Goal: Task Accomplishment & Management: Use online tool/utility

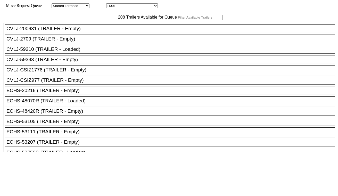
click at [123, 7] on select "D001 D002 D003 D004 D005 D006 D007 D008 D009 D010 D011 D012 D013 D014 D015 D016…" at bounding box center [132, 5] width 52 height 5
select select "3247"
click at [111, 4] on select "D001 D002 D003 D004 D005 D006 D007 D008 D009 D010 D011 D012 D013 D014 D015 D016…" at bounding box center [132, 5] width 52 height 5
click at [177, 20] on input "text" at bounding box center [200, 17] width 46 height 5
paste input "ECMU2796949"
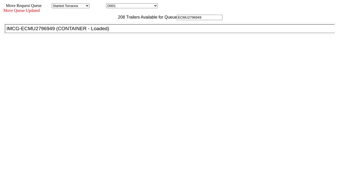
type input "ECMU2796949"
click at [102, 31] on div "IMCG-ECMU2796949 (CONTAINER - Loaded)" at bounding box center [171, 29] width 331 height 6
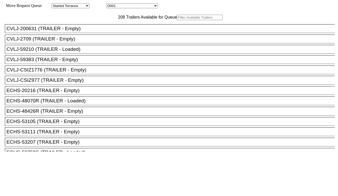
click at [130, 7] on select "D001 D002 D003 D004 D005 D006 D007 D008 D009 D010 D011 D012 D013 D014 D015 D016…" at bounding box center [132, 5] width 52 height 5
select select "3248"
click at [111, 4] on select "D001 D002 D003 D004 D005 D006 D007 D008 D009 D010 D011 D012 D013 D014 D015 D016…" at bounding box center [132, 5] width 52 height 5
click at [177, 20] on input "text" at bounding box center [200, 17] width 46 height 5
paste input "TCLU5946051"
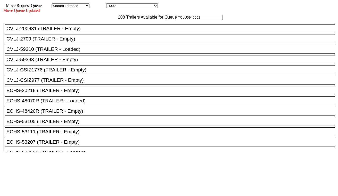
type input "TCLU5946051"
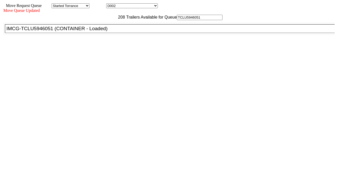
click at [102, 31] on div "IMCG-TCLU5946051 (CONTAINER - Loaded)" at bounding box center [171, 29] width 331 height 6
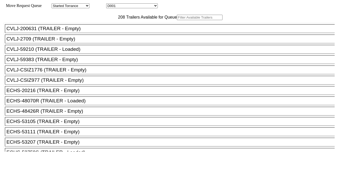
click at [119, 5] on select "D001 D002 D003 D004 D005 D006 D007 D008 D009 D010 D011 D012 D013 D014 D015 D016…" at bounding box center [132, 5] width 52 height 5
select select "3249"
click at [111, 4] on select "D001 D002 D003 D004 D005 D006 D007 D008 D009 D010 D011 D012 D013 D014 D015 D016…" at bounding box center [132, 5] width 52 height 5
click at [177, 20] on input "text" at bounding box center [200, 17] width 46 height 5
paste input "HAMU3333099"
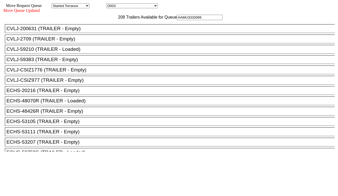
type input "HAMU3333099"
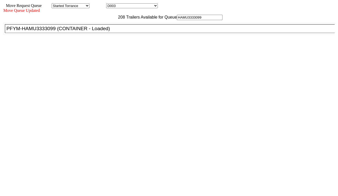
click at [104, 31] on div "PFYM-HAMU3333099 (CONTAINER - Loaded)" at bounding box center [171, 29] width 331 height 6
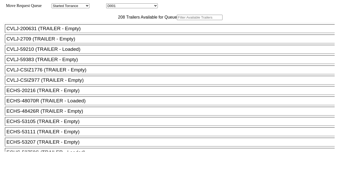
click at [137, 7] on select "D001 D002 D003 D004 D005 D006 D007 D008 D009 D010 D011 D012 D013 D014 D015 D016…" at bounding box center [132, 5] width 52 height 5
select select "3250"
click at [111, 4] on select "D001 D002 D003 D004 D005 D006 D007 D008 D009 D010 D011 D012 D013 D014 D015 D016…" at bounding box center [132, 5] width 52 height 5
click at [177, 20] on input "text" at bounding box center [200, 17] width 46 height 5
paste input "HAMU4642322"
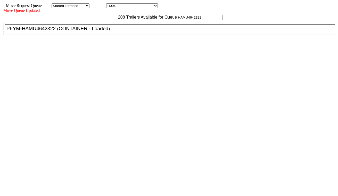
type input "HAMU4642322"
click at [101, 31] on div "PFYM-HAMU4642322 (CONTAINER - Loaded)" at bounding box center [171, 29] width 331 height 6
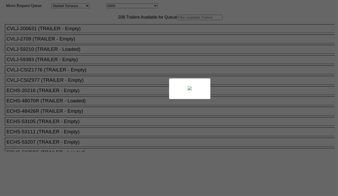
click at [145, 7] on body "Move Request Queue Area Started Torrance Lost Torrance Appt Torrance Bobtail B1…" at bounding box center [168, 87] width 333 height 170
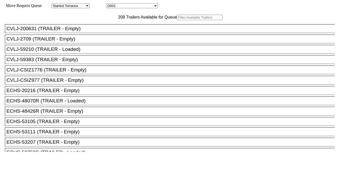
click at [144, 7] on select "D001 D002 D003 D004 D005 D006 D007 D008 D009 D010 D011 D012 D013 D014 D015 D016…" at bounding box center [132, 5] width 52 height 5
click at [111, 4] on select "D001 D002 D003 D004 D005 D006 D007 D008 D009 D010 D011 D012 D013 D014 D015 D016…" at bounding box center [132, 5] width 52 height 5
click at [130, 7] on select "D001 D002 D003 D004 D005 D006 D007 D008 D009 D010 D011 D012 D013 D014 D015 D016…" at bounding box center [132, 5] width 52 height 5
select select "3251"
click at [111, 4] on select "D001 D002 D003 D004 D005 D006 D007 D008 D009 D010 D011 D012 D013 D014 D015 D016…" at bounding box center [132, 5] width 52 height 5
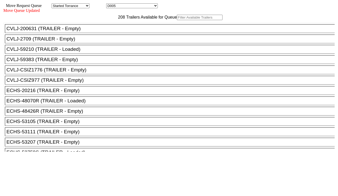
click at [177, 20] on input "text" at bounding box center [200, 17] width 46 height 5
paste input "MRSU8284152"
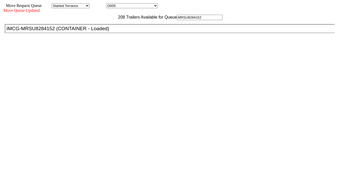
type input "MRSU8284152"
click at [106, 31] on div "IMCG-MRSU8284152 (CONTAINER - Loaded)" at bounding box center [171, 29] width 331 height 6
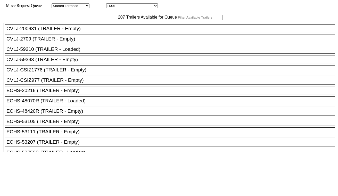
click at [132, 6] on select "D001 D002 D003 D004 D005 D006 D007 D008 D009 D010 D011 D012 D013 D014 D015 D016…" at bounding box center [132, 5] width 52 height 5
select select "3252"
click at [111, 4] on select "D001 D002 D003 D004 D005 D006 D007 D008 D009 D010 D011 D012 D013 D014 D015 D016…" at bounding box center [132, 5] width 52 height 5
click at [177, 20] on input "text" at bounding box center [200, 17] width 46 height 5
paste input "PONU1762599"
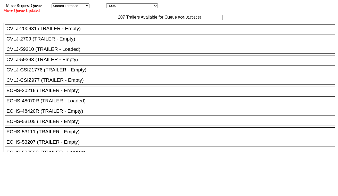
type input "PONU1762599"
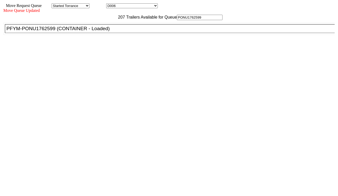
click at [102, 31] on div "PFYM-PONU1762599 (CONTAINER - Loaded)" at bounding box center [171, 29] width 331 height 6
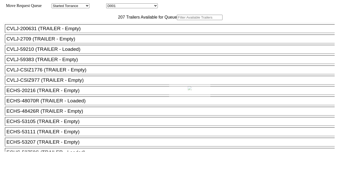
click at [129, 6] on div at bounding box center [169, 98] width 338 height 196
click at [129, 6] on select "D001 D002 D003 D004 D005 D006 D007 D008 D009 D010 D011 D012 D013 D014 D015 D016…" at bounding box center [132, 5] width 52 height 5
select select "3254"
click at [111, 4] on select "D001 D002 D003 D004 D005 D006 D007 D008 D009 D010 D011 D012 D013 D014 D015 D016…" at bounding box center [132, 5] width 52 height 5
click at [177, 20] on input "text" at bounding box center [200, 17] width 46 height 5
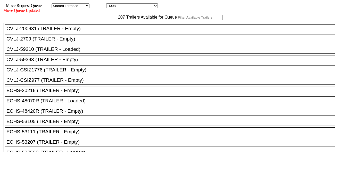
paste input "SEKU6056926"
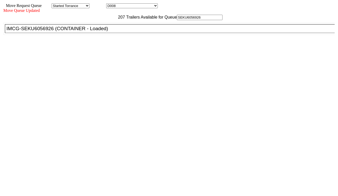
type input "SEKU6056926"
click at [102, 31] on div "IMCG-SEKU6056926 (CONTAINER - Loaded)" at bounding box center [171, 29] width 331 height 6
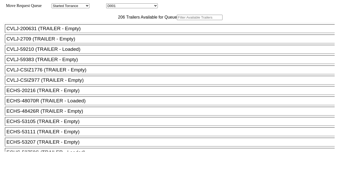
click at [144, 6] on select "D001 D002 D003 D004 D005 D006 D007 D008 D009 D010 D011 D012 D013 D014 D015 D016…" at bounding box center [132, 5] width 52 height 5
select select "3255"
click at [111, 4] on select "D001 D002 D003 D004 D005 D006 D007 D008 D009 D010 D011 D012 D013 D014 D015 D016…" at bounding box center [132, 5] width 52 height 5
click at [177, 20] on input "text" at bounding box center [200, 17] width 46 height 5
paste input "ECMU4749627"
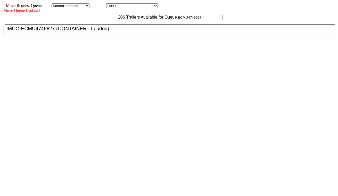
type input "ECMU4749627"
click at [108, 31] on div "IMCG-ECMU4749627 (CONTAINER - Loaded)" at bounding box center [171, 29] width 331 height 6
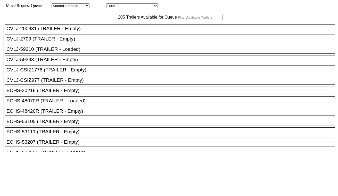
click at [150, 6] on select "D001 D002 D003 D004 D005 D006 D007 D008 D009 D010 D011 D012 D013 D014 D015 D016…" at bounding box center [132, 5] width 52 height 5
select select "3256"
click at [111, 4] on select "D001 D002 D003 D004 D005 D006 D007 D008 D009 D010 D011 D012 D013 D014 D015 D016…" at bounding box center [132, 5] width 52 height 5
click at [177, 20] on input "text" at bounding box center [200, 17] width 46 height 5
paste input "HASU4902289"
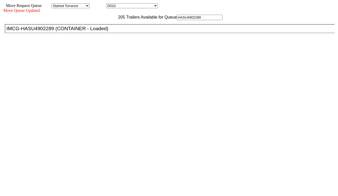
type input "HASU4902289"
click at [105, 31] on div "IMCG-HASU4902289 (CONTAINER - Loaded)" at bounding box center [171, 29] width 331 height 6
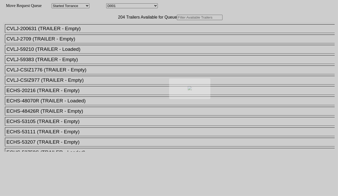
click at [144, 5] on body "Move Request Queue Area Started Torrance Lost Torrance Appt Torrance Bobtail B1…" at bounding box center [168, 87] width 333 height 170
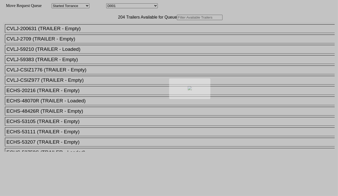
click at [144, 7] on div at bounding box center [169, 98] width 338 height 196
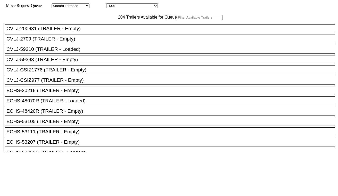
click at [144, 7] on select "D001 D002 D003 D004 D005 D006 D007 D008 D009 D010 D011 D012 D013 D014 D015 D016…" at bounding box center [132, 5] width 52 height 5
select select "3257"
click at [111, 4] on select "D001 D002 D003 D004 D005 D006 D007 D008 D009 D010 D011 D012 D013 D014 D015 D016…" at bounding box center [132, 5] width 52 height 5
click at [177, 20] on input "text" at bounding box center [200, 17] width 46 height 5
paste input "MRSU6171394"
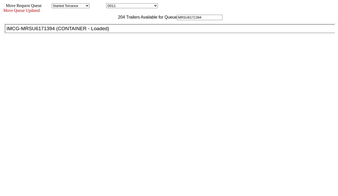
type input "MRSU6171394"
click at [107, 31] on div "IMCG-MRSU6171394 (CONTAINER - Loaded)" at bounding box center [171, 29] width 331 height 6
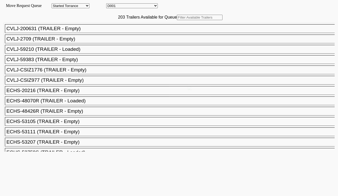
click at [150, 7] on select "D001 D002 D003 D004 D005 D006 D007 D008 D009 D010 D011 D012 D013 D014 D015 D016…" at bounding box center [132, 5] width 52 height 5
select select "3258"
click at [111, 4] on select "D001 D002 D003 D004 D005 D006 D007 D008 D009 D010 D011 D012 D013 D014 D015 D016…" at bounding box center [132, 5] width 52 height 5
click at [177, 20] on input "text" at bounding box center [200, 17] width 46 height 5
paste input "FFAU5588991"
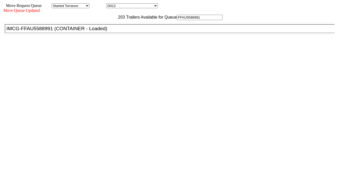
type input "FFAU5588991"
click at [103, 31] on div "IMCG-FFAU5588991 (CONTAINER - Loaded)" at bounding box center [171, 29] width 331 height 6
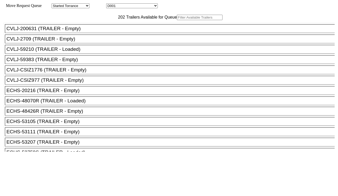
click at [127, 6] on select "D001 D002 D003 D004 D005 D006 D007 D008 D009 D010 D011 D012 D013 D014 D015 D016…" at bounding box center [132, 5] width 52 height 5
select select "3259"
click at [111, 4] on select "D001 D002 D003 D004 D005 D006 D007 D008 D009 D010 D011 D012 D013 D014 D015 D016…" at bounding box center [132, 5] width 52 height 5
click at [177, 20] on input "text" at bounding box center [200, 17] width 46 height 5
paste input "MRSU7579061"
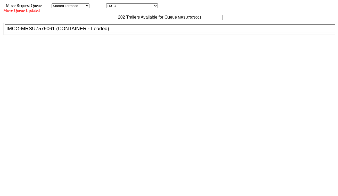
type input "MRSU7579061"
click at [106, 31] on div "IMCG-MRSU7579061 (CONTAINER - Loaded)" at bounding box center [171, 29] width 331 height 6
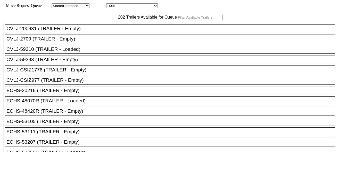
click at [125, 8] on select "D001 D002 D003 D004 D005 D006 D007 D008 D009 D010 D011 D012 D013 D014 D015 D016…" at bounding box center [132, 5] width 52 height 5
select select "3260"
click at [111, 4] on select "D001 D002 D003 D004 D005 D006 D007 D008 D009 D010 D011 D012 D013 D014 D015 D016…" at bounding box center [132, 5] width 52 height 5
click at [177, 20] on input "text" at bounding box center [200, 17] width 46 height 5
paste input "HAMU4630790"
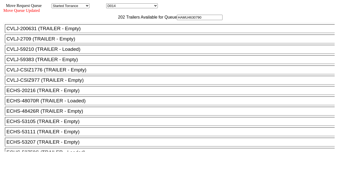
type input "HAMU4630790"
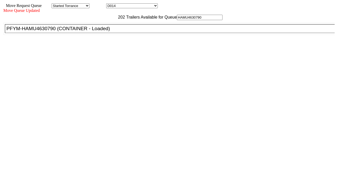
click at [104, 33] on li "PFYM-HAMU4630790 (CONTAINER - Loaded)" at bounding box center [172, 28] width 334 height 9
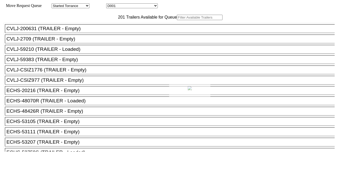
click at [139, 7] on div at bounding box center [169, 98] width 338 height 196
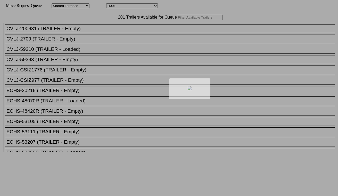
click at [139, 7] on div at bounding box center [169, 98] width 338 height 196
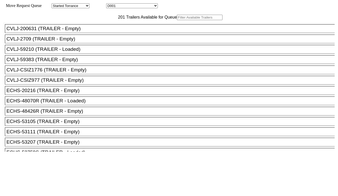
click at [139, 7] on select "D001 D002 D003 D004 D005 D006 D007 D008 D009 D010 D011 D012 D013 D014 D015 D016…" at bounding box center [132, 5] width 52 height 5
select select "3261"
click at [111, 4] on select "D001 D002 D003 D004 D005 D006 D007 D008 D009 D010 D011 D012 D013 D014 D015 D016…" at bounding box center [132, 5] width 52 height 5
click at [177, 20] on input "text" at bounding box center [200, 17] width 46 height 5
paste input "TCKU7476448"
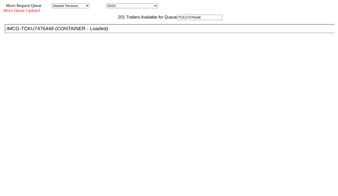
type input "TCKU7476448"
click at [106, 31] on div "IMCG-TCKU7476448 (CONTAINER - Loaded)" at bounding box center [171, 29] width 331 height 6
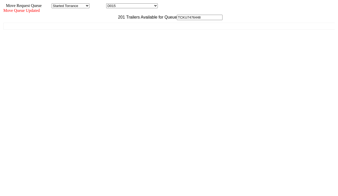
click at [267, 171] on div "201 Trailers Available for Queue TCKU7476448 CVLJ-200631 (TRAILER - Empty) CVLJ…" at bounding box center [168, 93] width 331 height 157
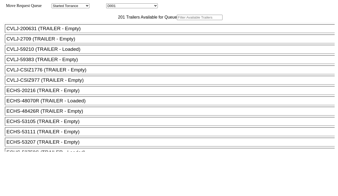
click at [127, 7] on select "D001 D002 D003 D004 D005 D006 D007 D008 D009 D010 D011 D012 D013 D014 D015 D016…" at bounding box center [132, 5] width 52 height 5
select select "3262"
click at [111, 4] on select "D001 D002 D003 D004 D005 D006 D007 D008 D009 D010 D011 D012 D013 D014 D015 D016…" at bounding box center [132, 5] width 52 height 5
click at [177, 20] on input "text" at bounding box center [200, 17] width 46 height 5
paste input "MRSU7458115"
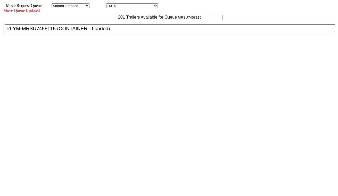
type input "MRSU7458115"
click at [108, 31] on div "PFYM-MRSU7458115 (CONTAINER - Loaded)" at bounding box center [171, 29] width 331 height 6
